Goal: Information Seeking & Learning: Learn about a topic

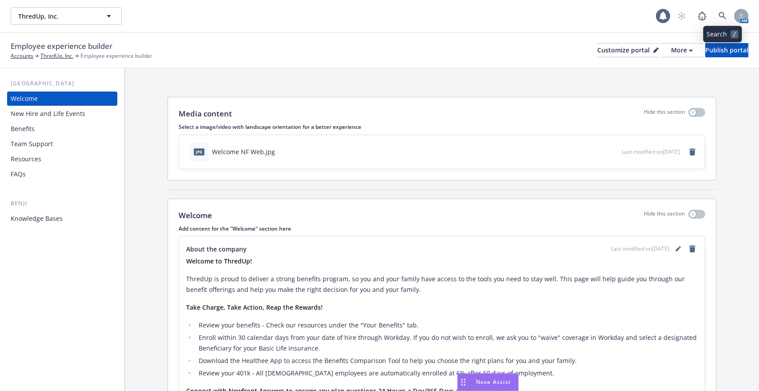
click at [723, 10] on link at bounding box center [722, 16] width 18 height 18
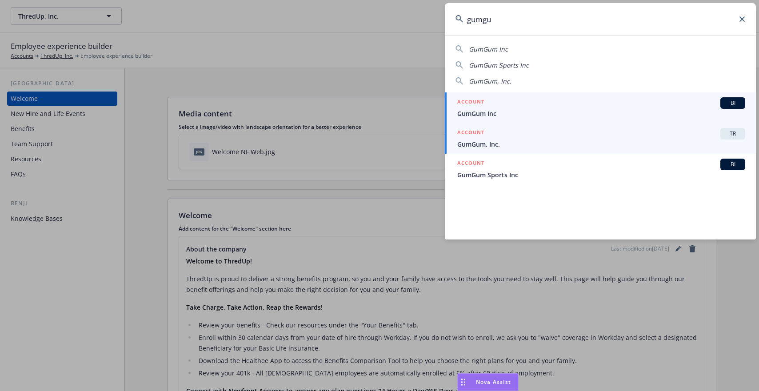
type input "gumgu"
click at [536, 141] on span "GumGum, Inc." at bounding box center [601, 143] width 288 height 9
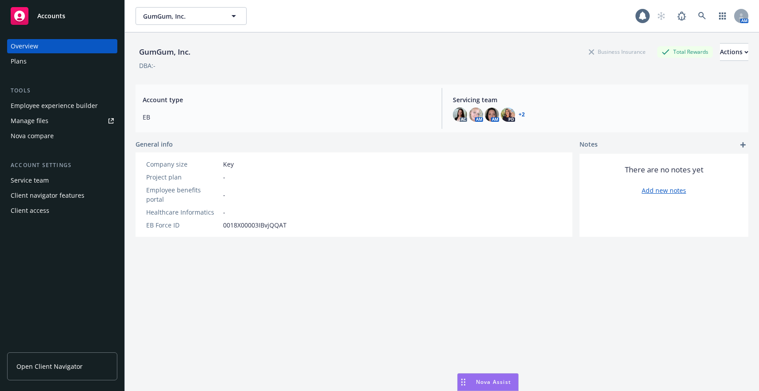
click at [53, 110] on div "Employee experience builder" at bounding box center [54, 106] width 87 height 14
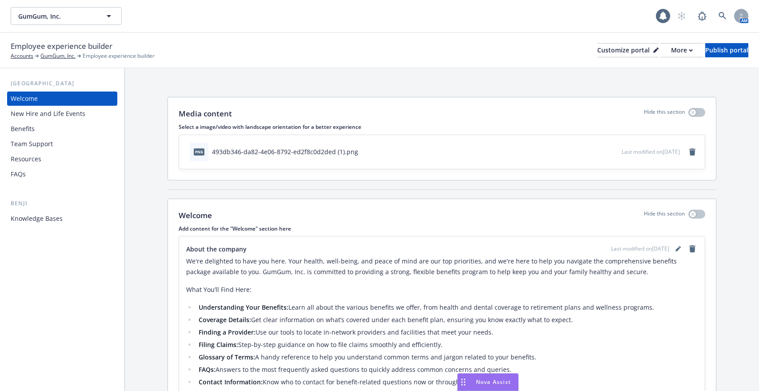
click at [72, 220] on div "Knowledge Bases" at bounding box center [62, 218] width 103 height 14
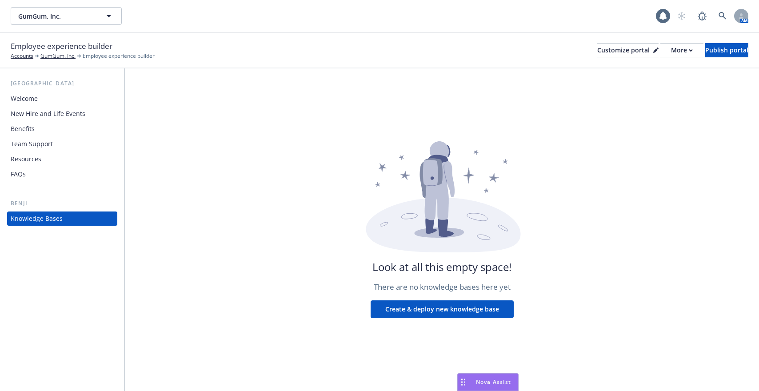
click at [48, 115] on div "New Hire and Life Events" at bounding box center [48, 114] width 75 height 14
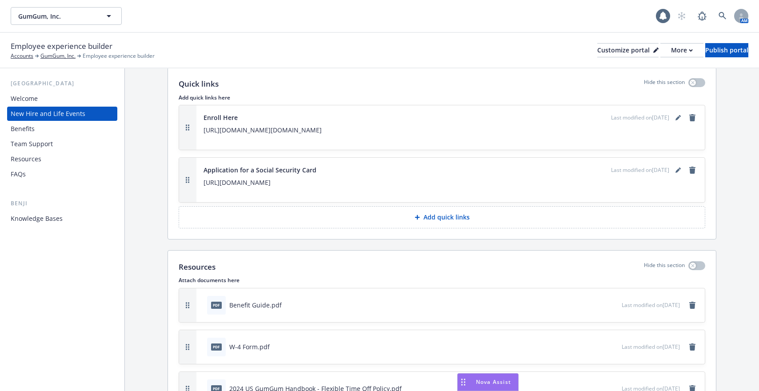
scroll to position [2439, 0]
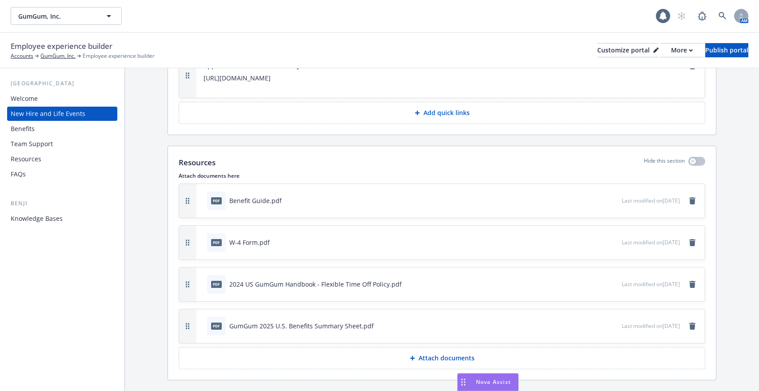
click at [609, 280] on icon "preview file" at bounding box center [613, 283] width 8 height 6
click at [693, 281] on icon "remove" at bounding box center [691, 284] width 7 height 7
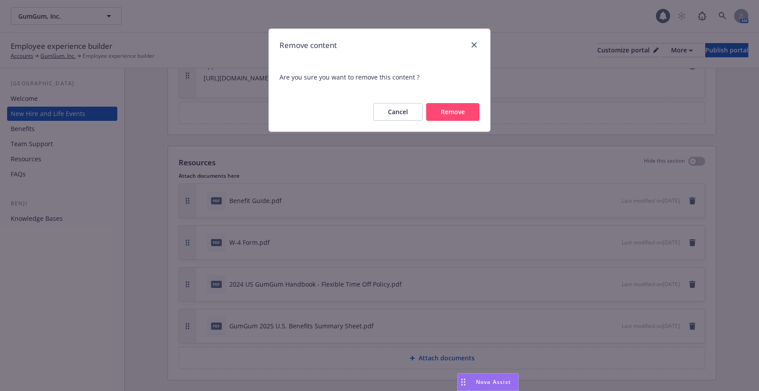
click at [444, 111] on button "Remove" at bounding box center [452, 112] width 53 height 18
